Goal: Transaction & Acquisition: Purchase product/service

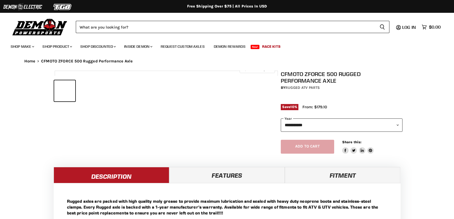
select select "******"
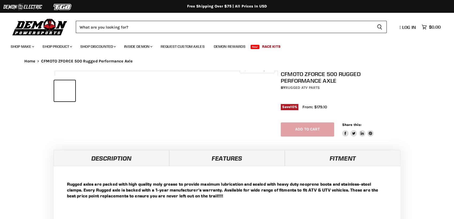
select select "******"
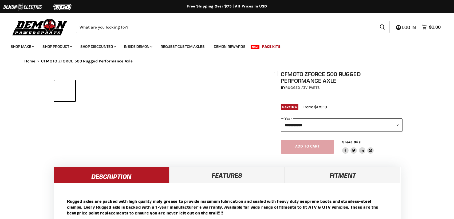
select select "******"
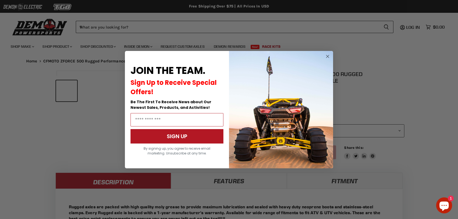
scroll to position [219, 0]
